Goal: Transaction & Acquisition: Purchase product/service

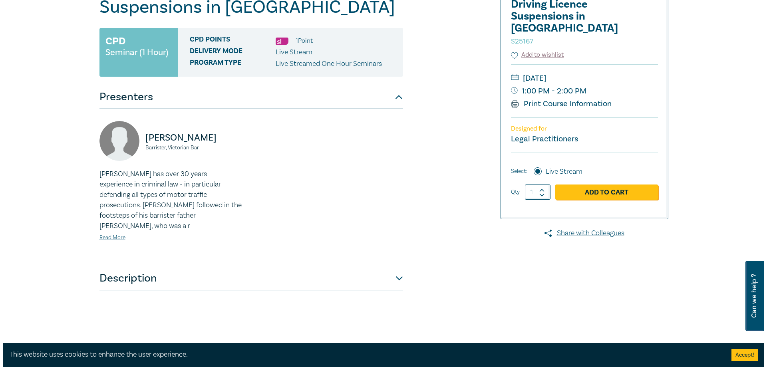
scroll to position [160, 0]
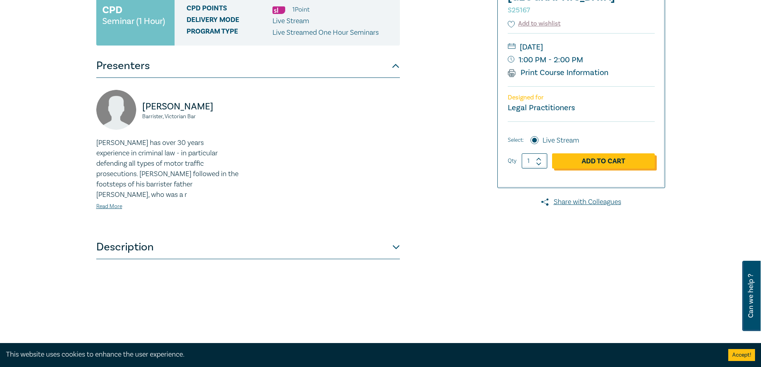
click at [583, 153] on link "Add to Cart" at bounding box center [603, 160] width 103 height 15
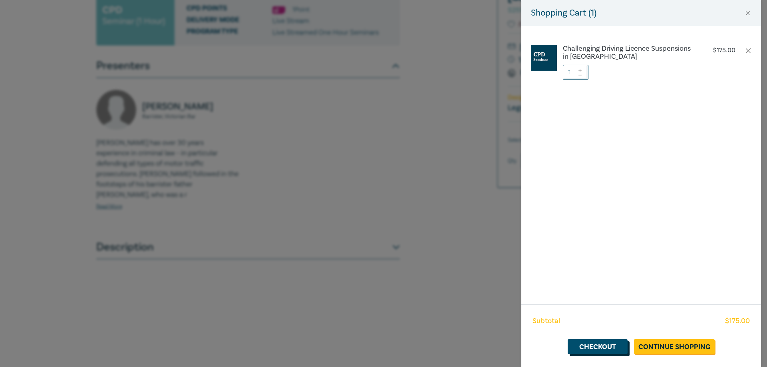
click at [593, 345] on link "Checkout" at bounding box center [598, 346] width 60 height 15
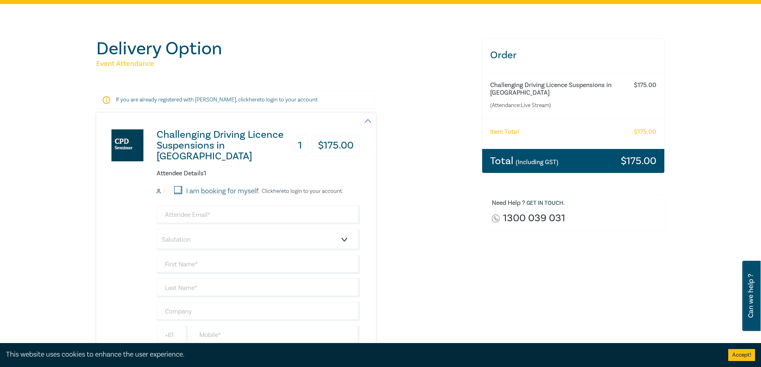
scroll to position [120, 0]
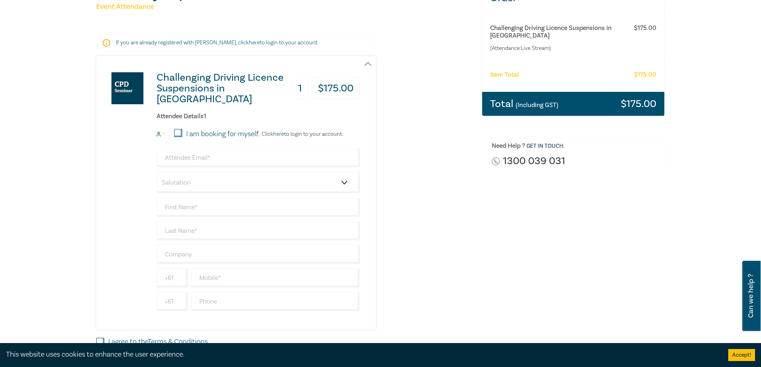
click at [180, 133] on input "I am booking for myself." at bounding box center [178, 133] width 8 height 8
checkbox input "true"
click at [189, 160] on input "email" at bounding box center [258, 157] width 203 height 19
type input "tammy@barkerandassociates.com.au"
type input "[PERSON_NAME] [PERSON_NAME]"
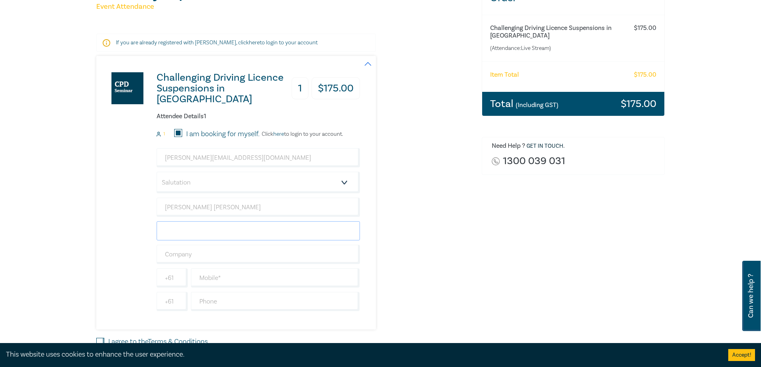
type input "[PERSON_NAME]"
type input "[PERSON_NAME] & Associates"
type input "0354503136"
type input "[GEOGRAPHIC_DATA]"
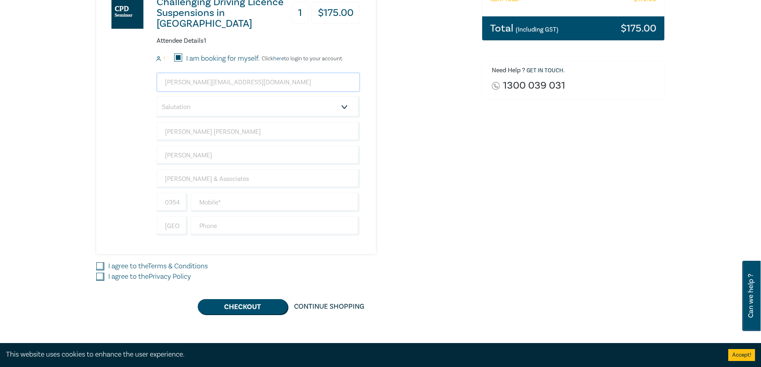
scroll to position [200, 0]
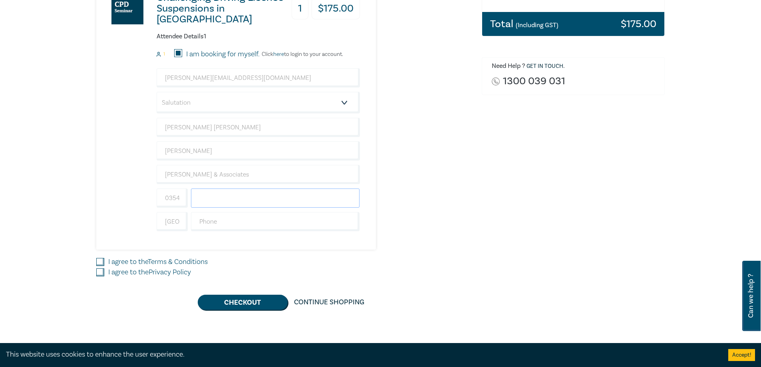
click at [218, 199] on input "text" at bounding box center [275, 198] width 169 height 19
type input "0439514515"
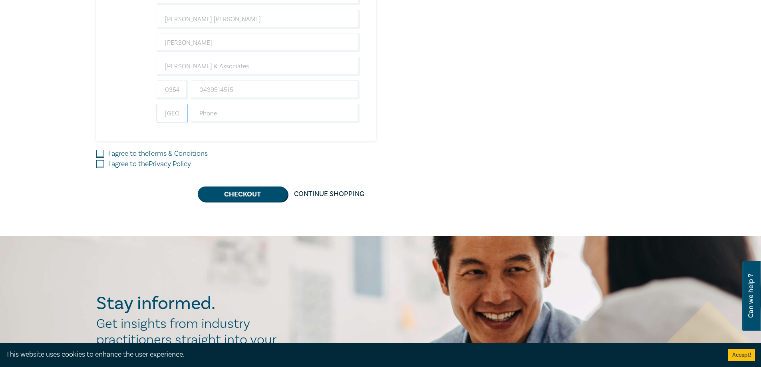
scroll to position [320, 0]
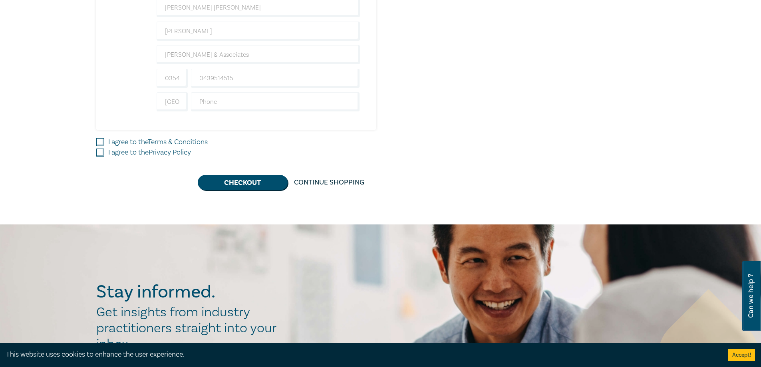
click at [100, 140] on input "I agree to the Terms & Conditions" at bounding box center [100, 142] width 8 height 8
checkbox input "true"
click at [101, 154] on input "I agree to the Privacy Policy" at bounding box center [100, 153] width 8 height 8
checkbox input "true"
click at [237, 184] on button "Checkout" at bounding box center [243, 182] width 90 height 15
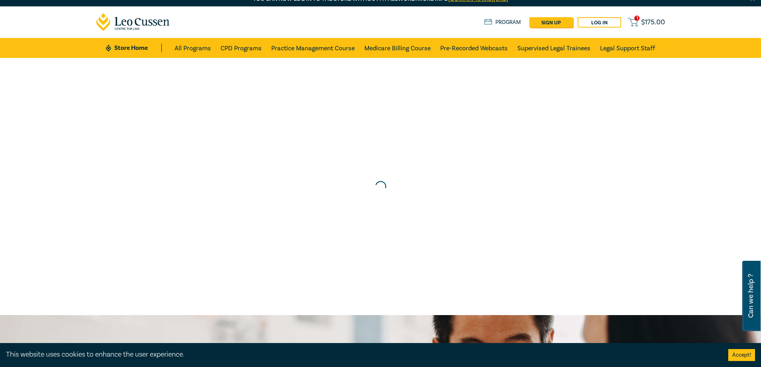
scroll to position [0, 0]
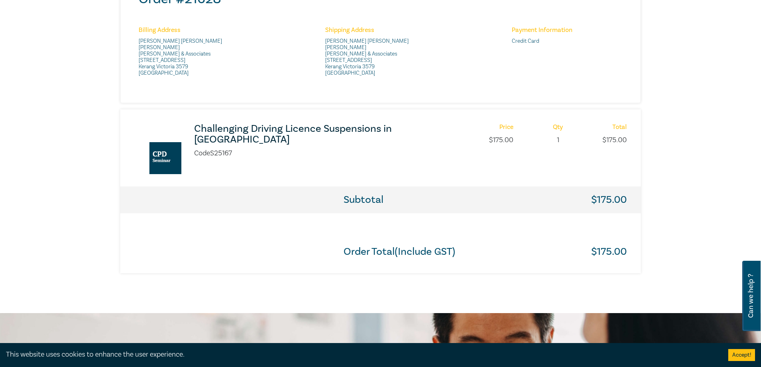
scroll to position [240, 0]
